Goal: Information Seeking & Learning: Learn about a topic

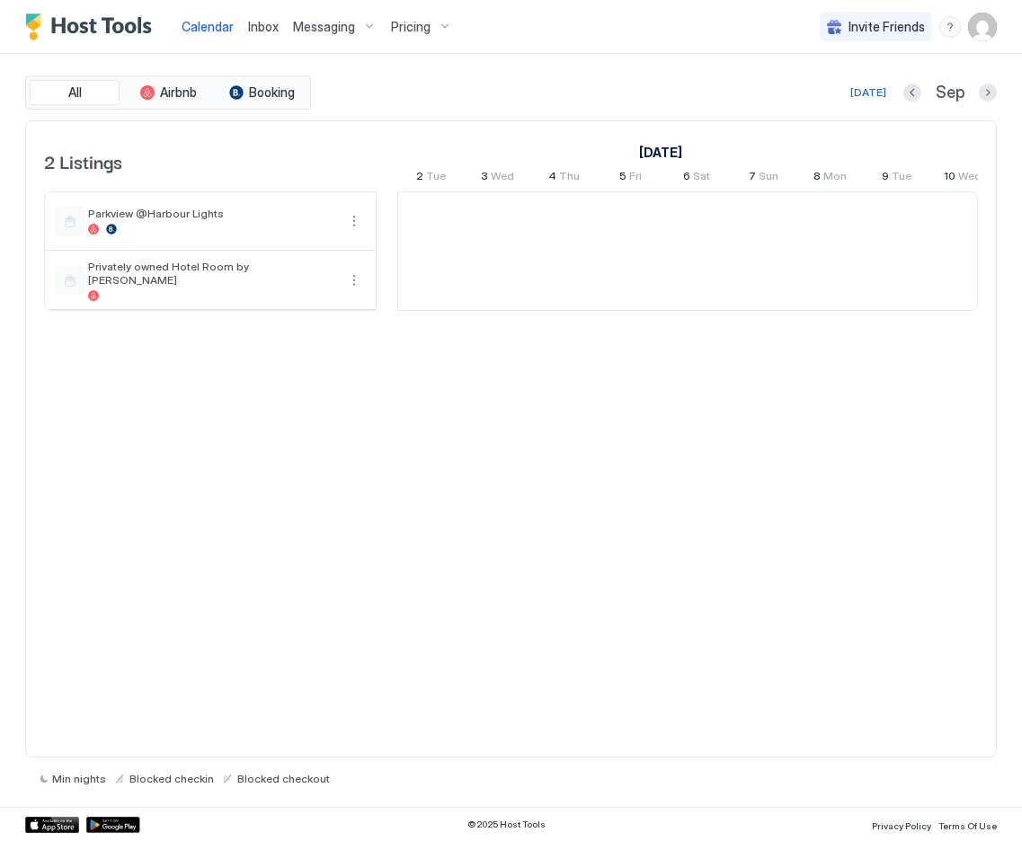
scroll to position [0, 999]
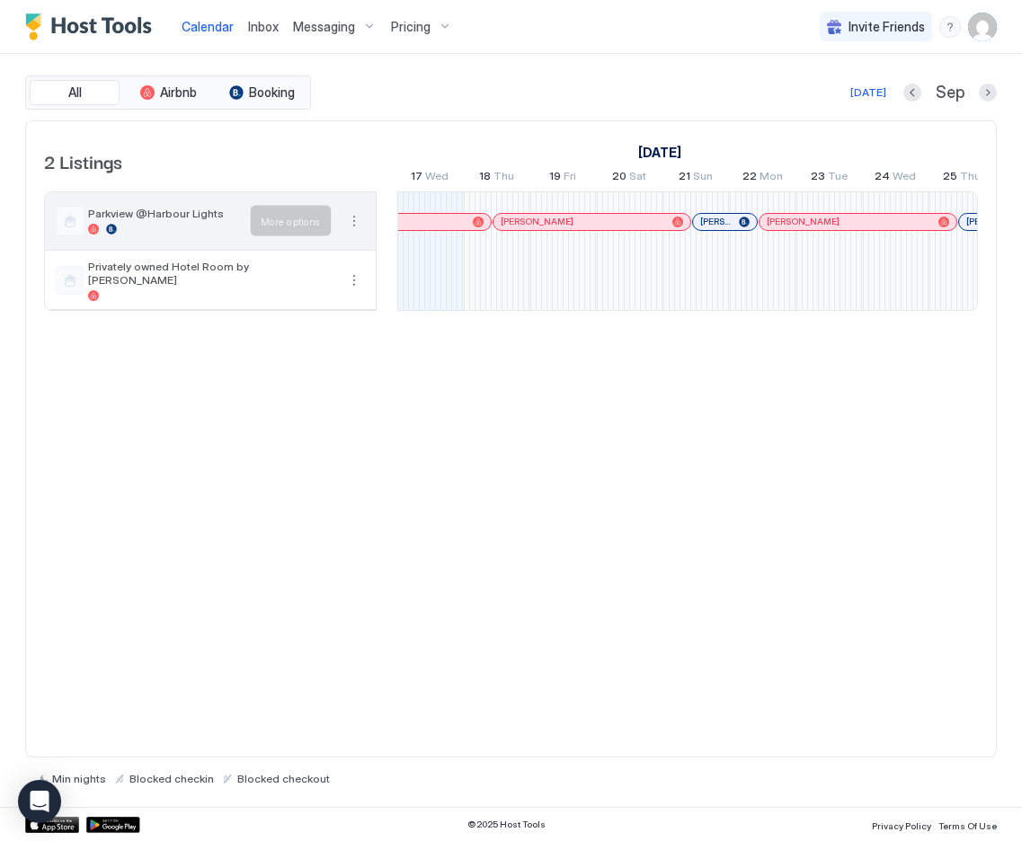
click at [354, 219] on button "More options" at bounding box center [354, 221] width 22 height 22
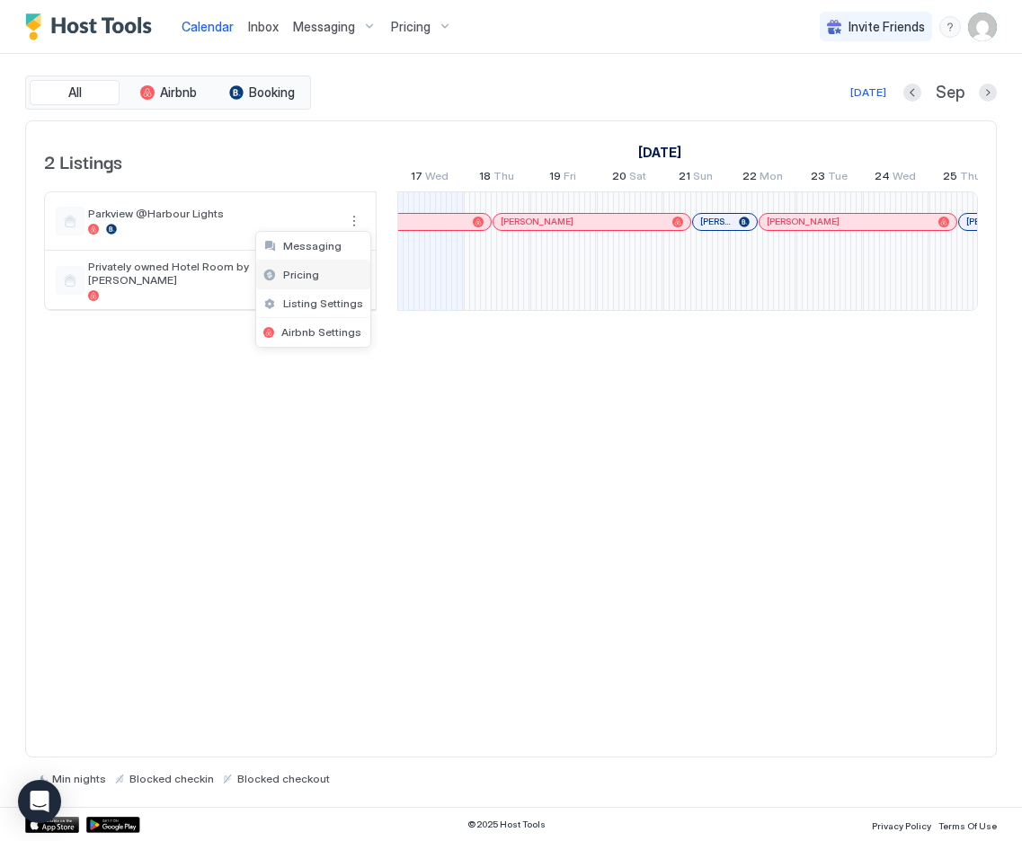
click at [307, 279] on span "Pricing" at bounding box center [301, 274] width 36 height 13
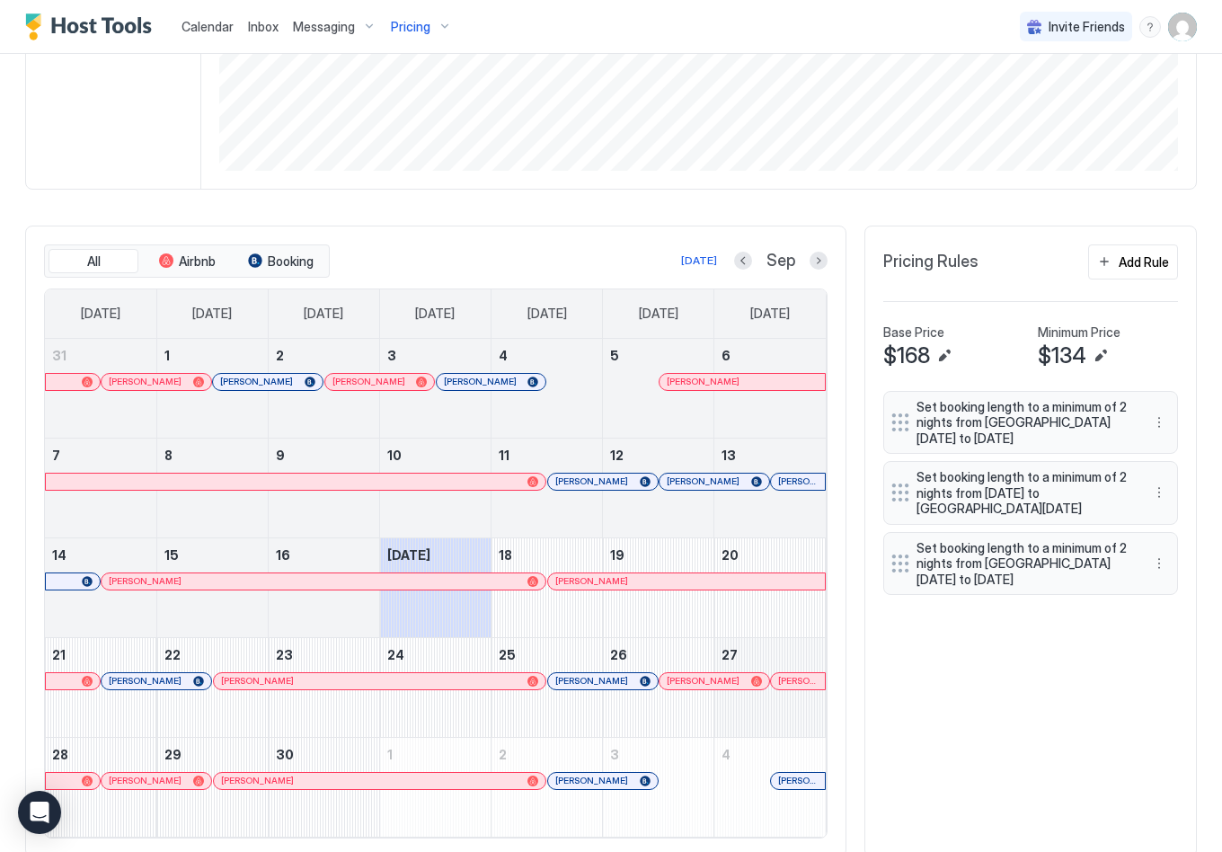
scroll to position [409, 0]
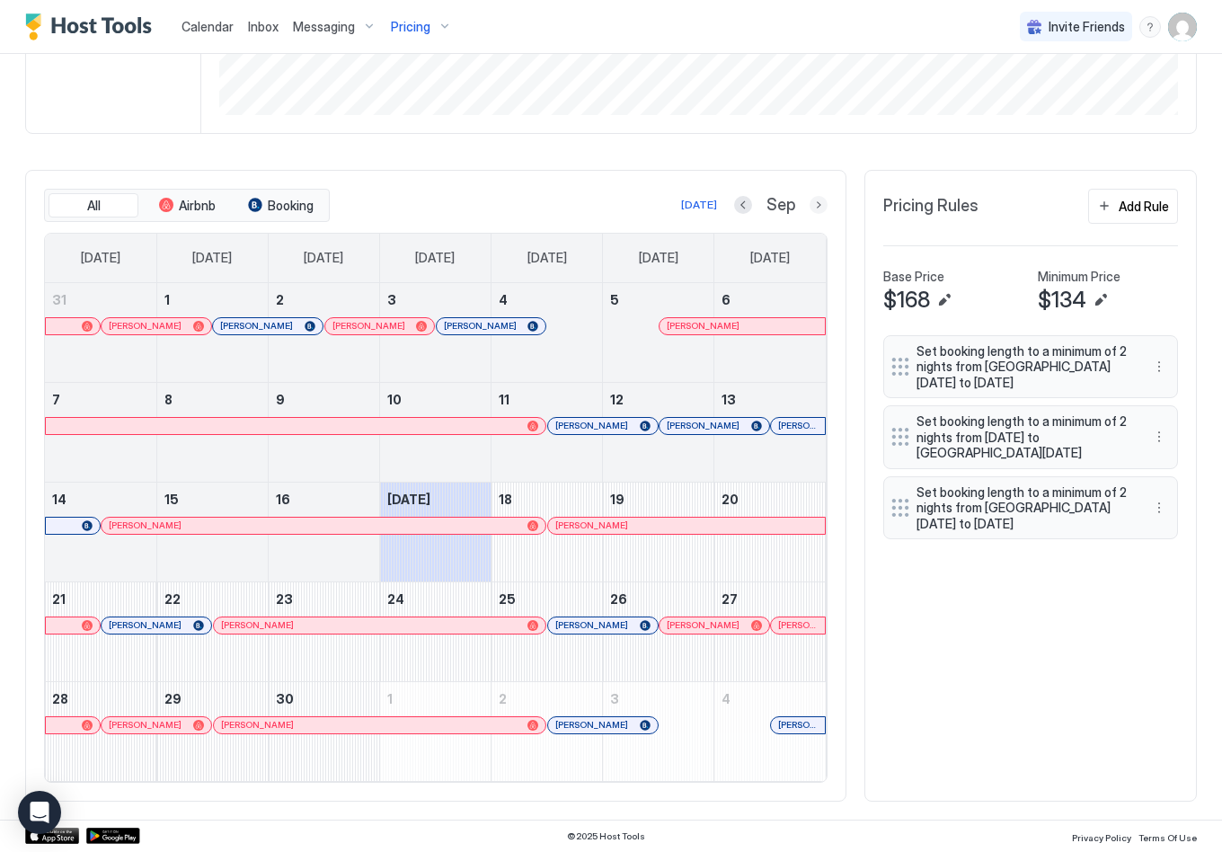
click at [816, 204] on button "Next month" at bounding box center [819, 205] width 18 height 18
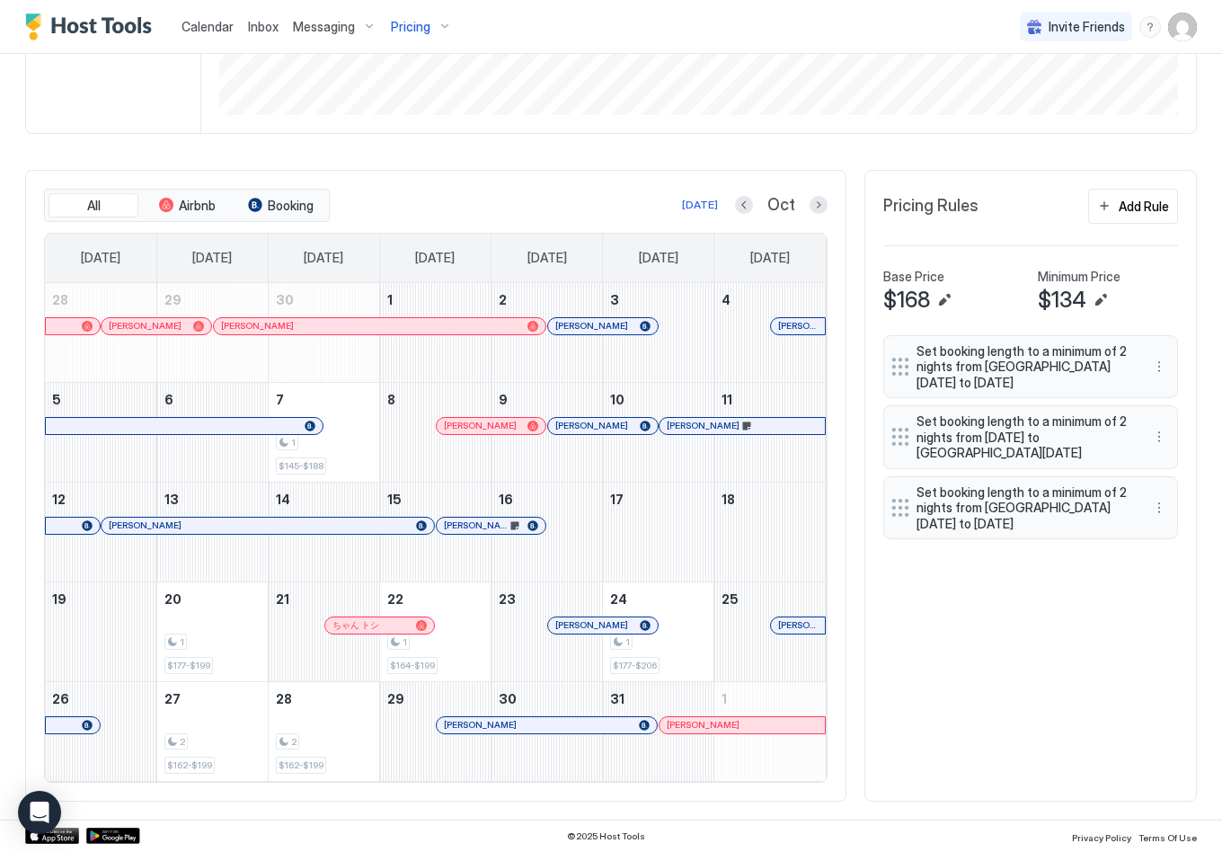
click at [989, 694] on div "All Airbnb Booking [DATE] Oct [DATE] [DATE] [DATE] [DATE] [DATE] [DATE] [DATE] …" at bounding box center [611, 486] width 1172 height 632
click at [1021, 701] on div "All Airbnb Booking [DATE] Oct [DATE] [DATE] [DATE] [DATE] [DATE] [DATE] [DATE] …" at bounding box center [611, 486] width 1172 height 632
click at [746, 203] on button "Previous month" at bounding box center [744, 205] width 18 height 18
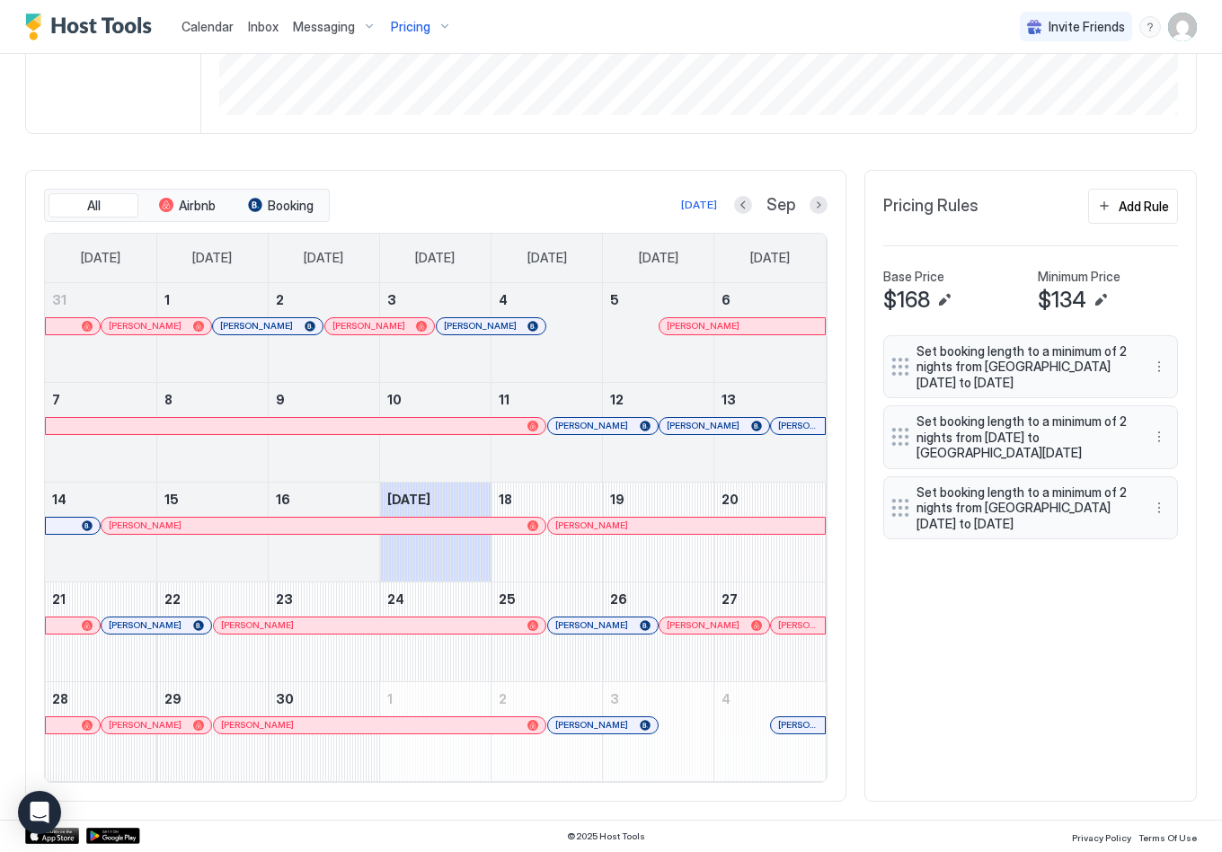
click at [1009, 738] on div "All Airbnb Booking [DATE] Sep [DATE] [DATE] [DATE] [DATE] [DATE] [DATE] [DATE] …" at bounding box center [611, 486] width 1172 height 632
